Goal: Task Accomplishment & Management: Use online tool/utility

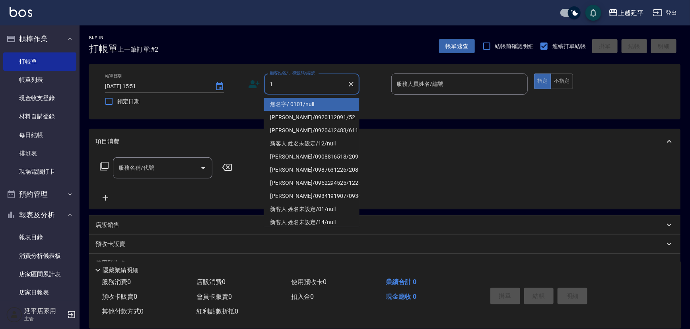
click at [285, 103] on li "無名字/ 0101/null" at bounding box center [311, 104] width 95 height 13
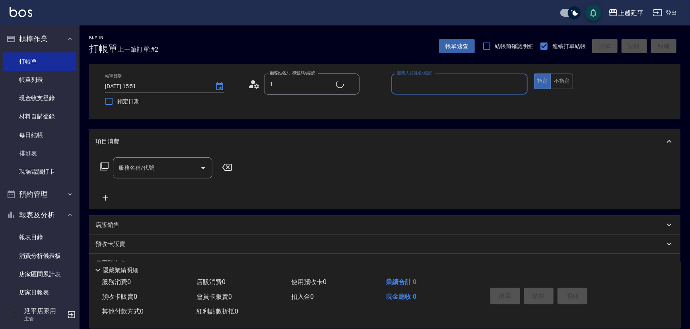
type input "無名字/ 0101/null"
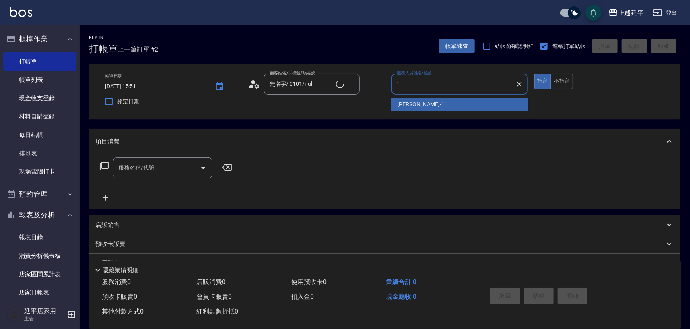
click at [399, 103] on span "[PERSON_NAME]-1" at bounding box center [421, 104] width 47 height 8
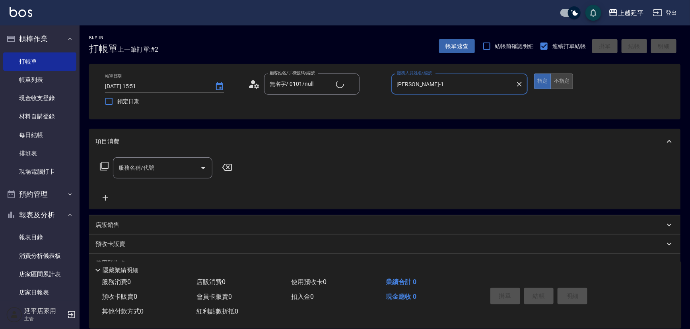
type input "[PERSON_NAME]-1"
click at [553, 78] on button "不指定" at bounding box center [562, 82] width 22 height 16
click at [203, 169] on icon "Open" at bounding box center [203, 168] width 4 height 2
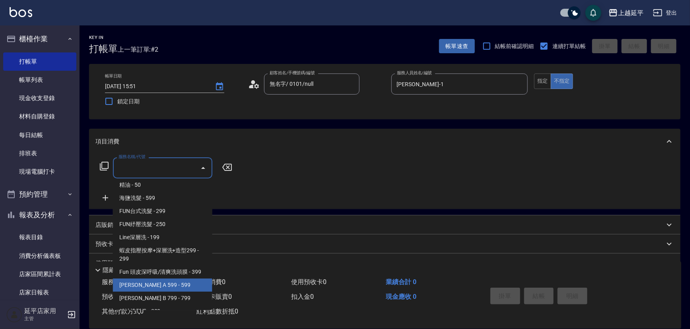
scroll to position [217, 0]
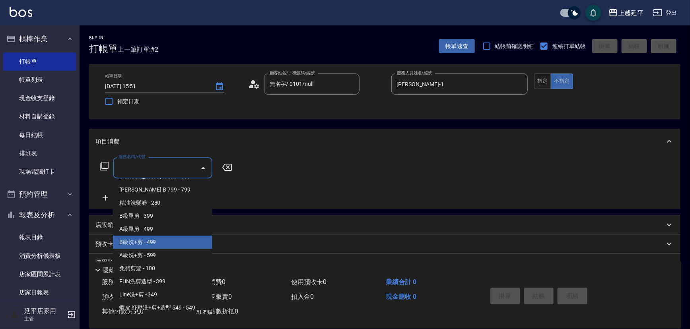
click at [160, 242] on span "B級洗+剪 - 499" at bounding box center [162, 242] width 99 height 13
type input "B級洗+剪(203)"
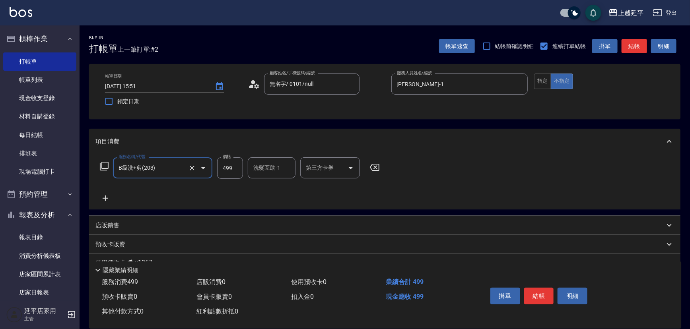
click at [273, 166] on input "洗髮互助-1" at bounding box center [271, 168] width 41 height 14
click at [274, 189] on div "恩恩 -23" at bounding box center [272, 188] width 48 height 13
type input "恩恩-23"
click at [547, 298] on button "結帳" at bounding box center [539, 296] width 30 height 17
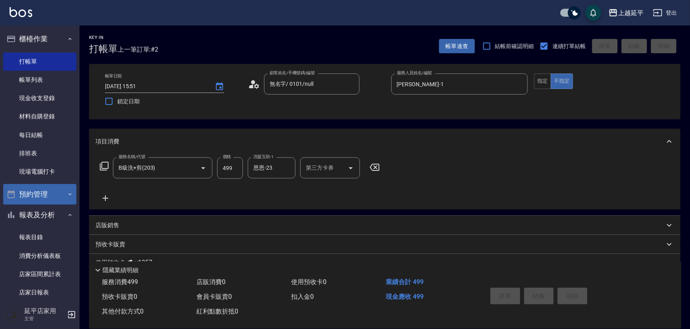
type input "[DATE] 16:42"
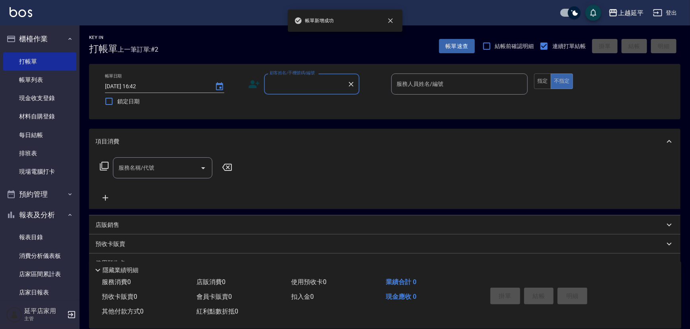
scroll to position [181, 0]
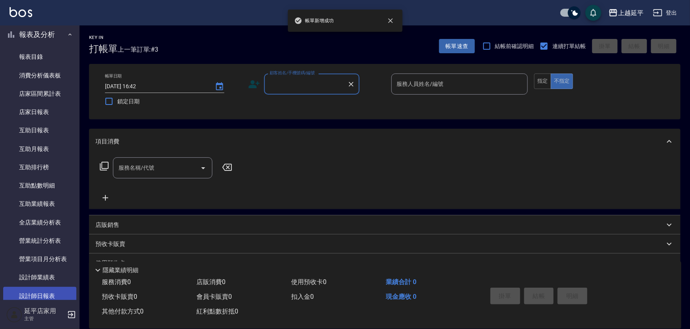
click at [45, 294] on link "設計師日報表" at bounding box center [39, 296] width 73 height 18
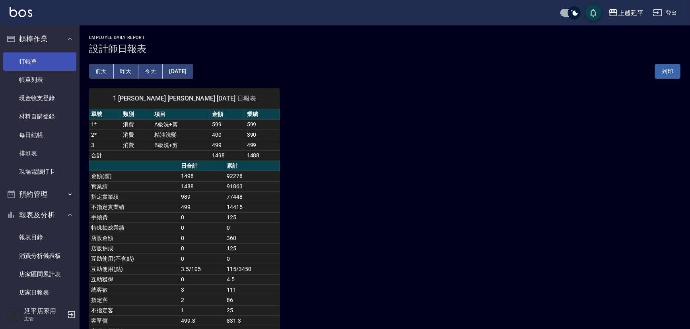
click at [34, 62] on link "打帳單" at bounding box center [39, 62] width 73 height 18
